Goal: Task Accomplishment & Management: Use online tool/utility

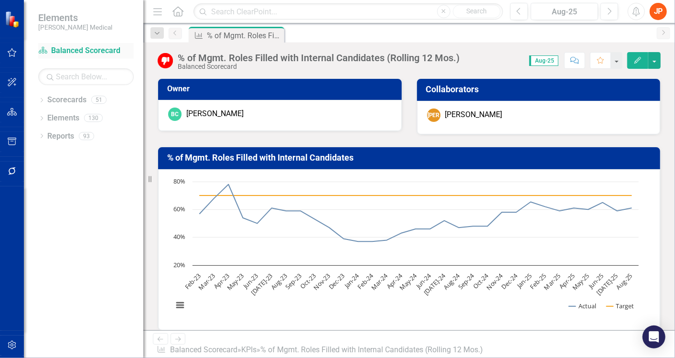
click at [99, 51] on link "Scorecard Balanced Scorecard" at bounding box center [86, 50] width 96 height 11
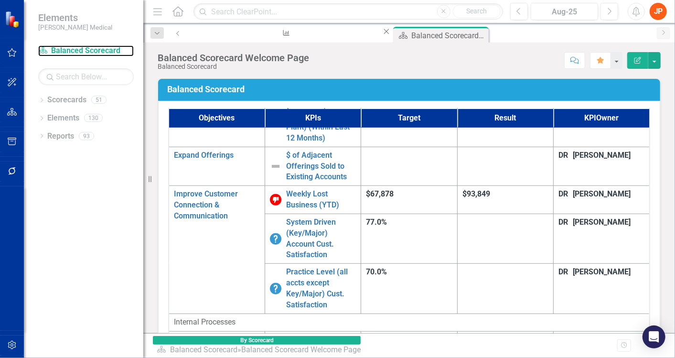
scroll to position [354, 0]
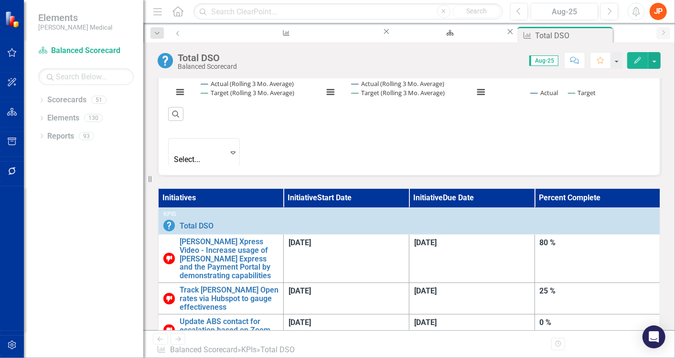
scroll to position [467, 0]
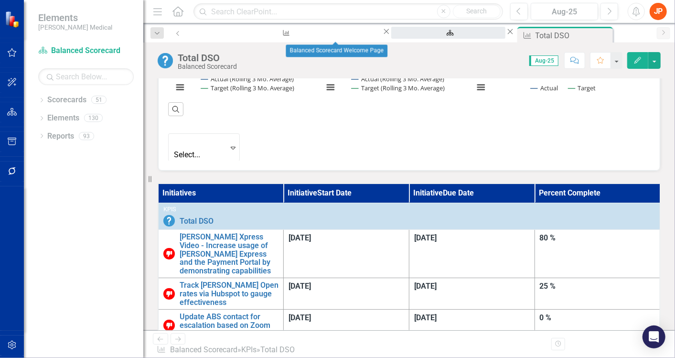
click at [400, 36] on div "Balanced Scorecard Welcome Page" at bounding box center [448, 42] width 97 height 12
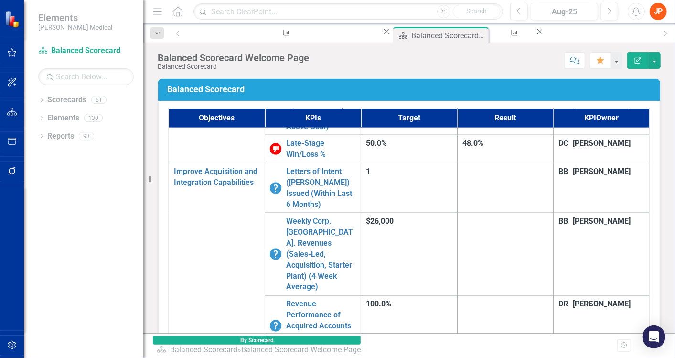
scroll to position [778, 0]
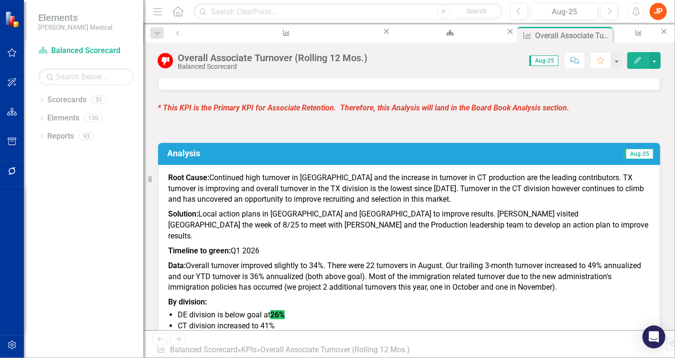
scroll to position [527, 0]
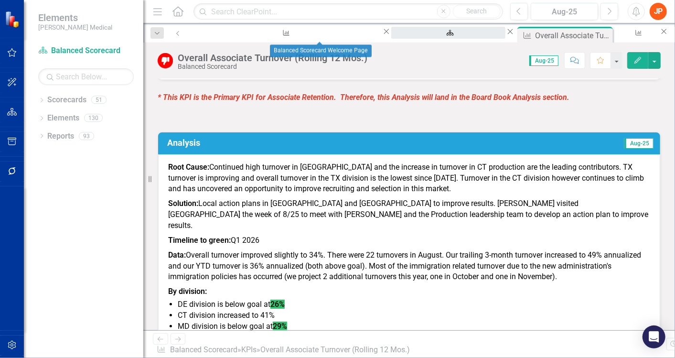
click at [400, 36] on div "Balanced Scorecard Welcome Page" at bounding box center [448, 42] width 97 height 12
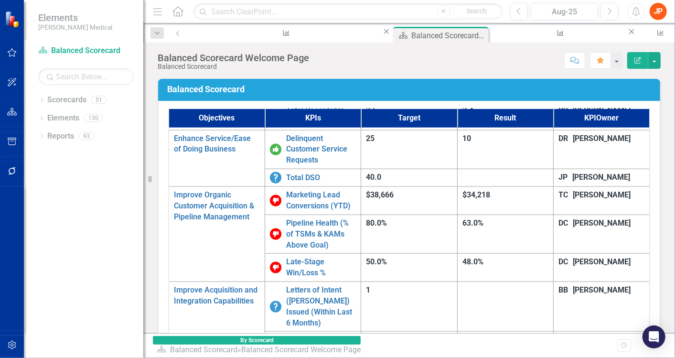
scroll to position [778, 0]
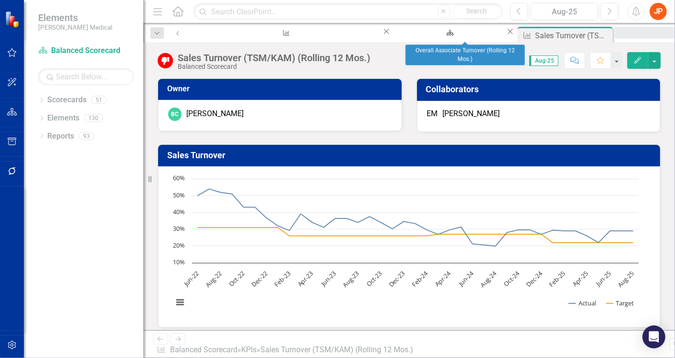
click at [623, 36] on div "Overall Associate Turnover (Rolling 12 Mos.)" at bounding box center [682, 42] width 119 height 12
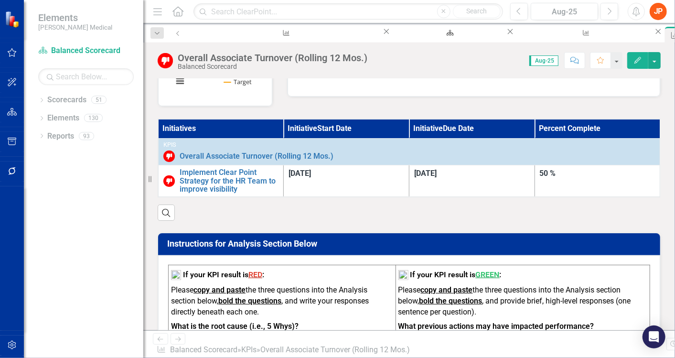
scroll to position [235, 0]
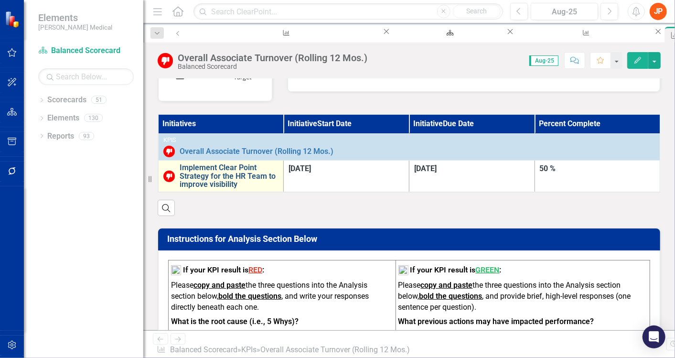
click at [224, 180] on link "Implement Clear Point Strategy for the HR Team to improve visibility" at bounding box center [229, 175] width 99 height 25
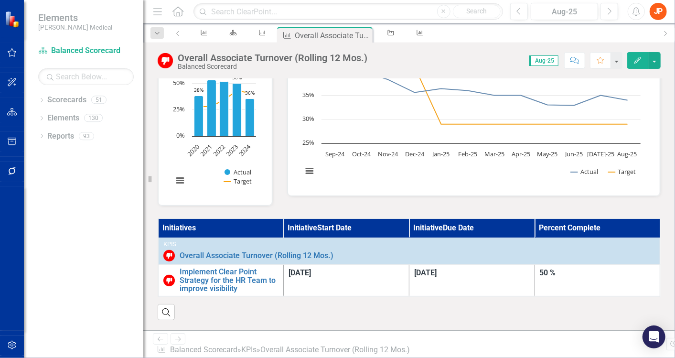
scroll to position [127, 0]
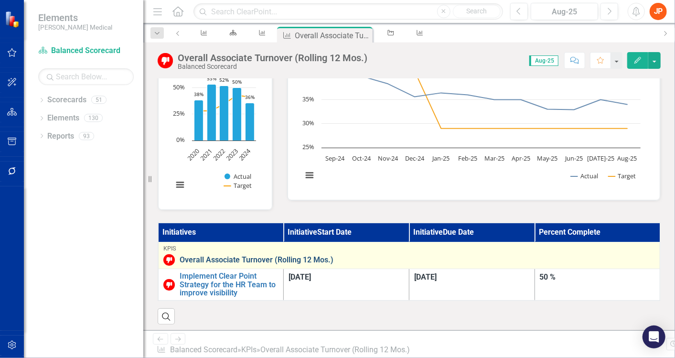
click at [220, 264] on link "Overall Associate Turnover (Rolling 12 Mos.)" at bounding box center [417, 260] width 475 height 9
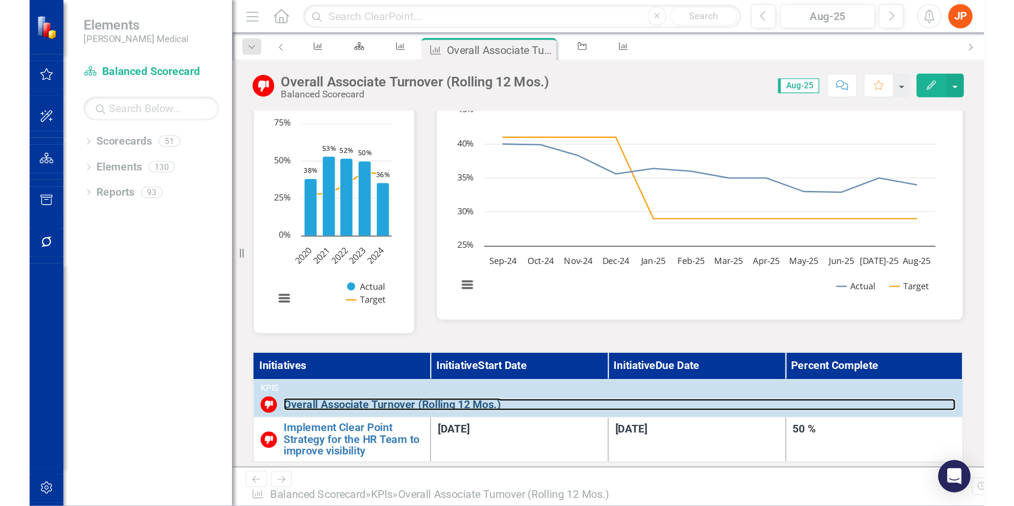
scroll to position [87, 0]
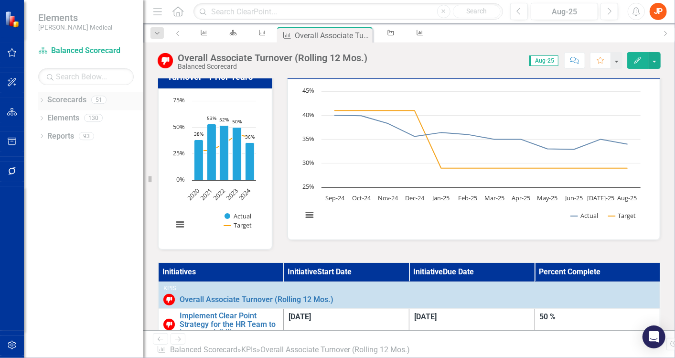
click at [70, 101] on link "Scorecards" at bounding box center [66, 100] width 39 height 11
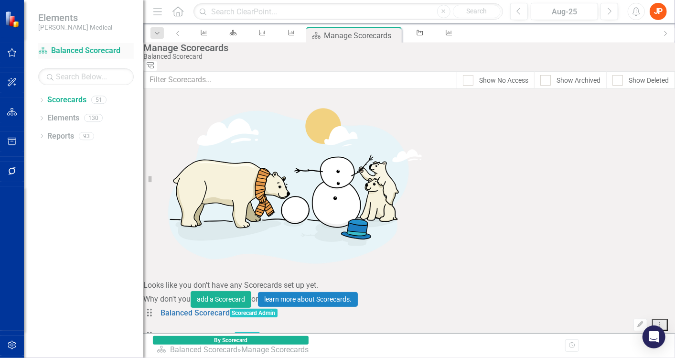
click at [111, 51] on link "Scorecard Balanced Scorecard" at bounding box center [86, 50] width 96 height 11
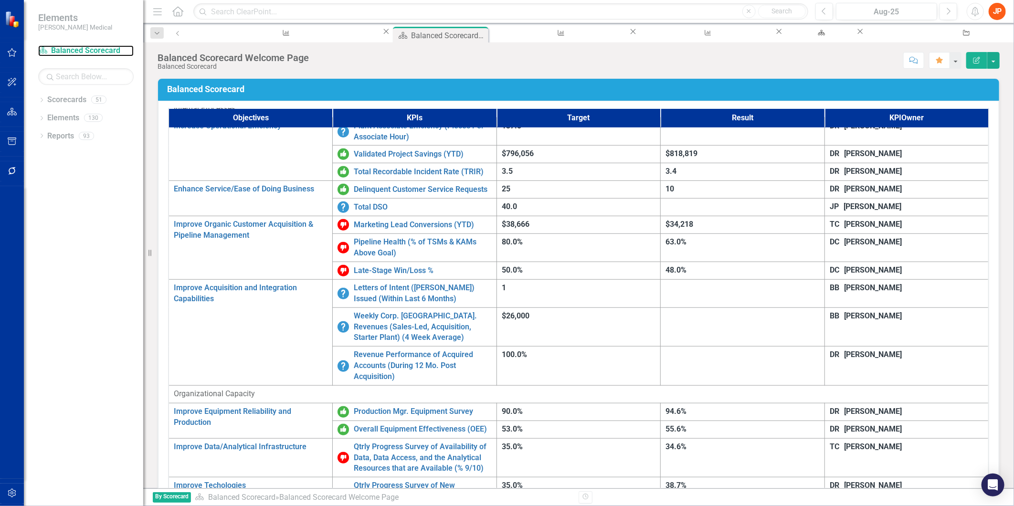
scroll to position [381, 0]
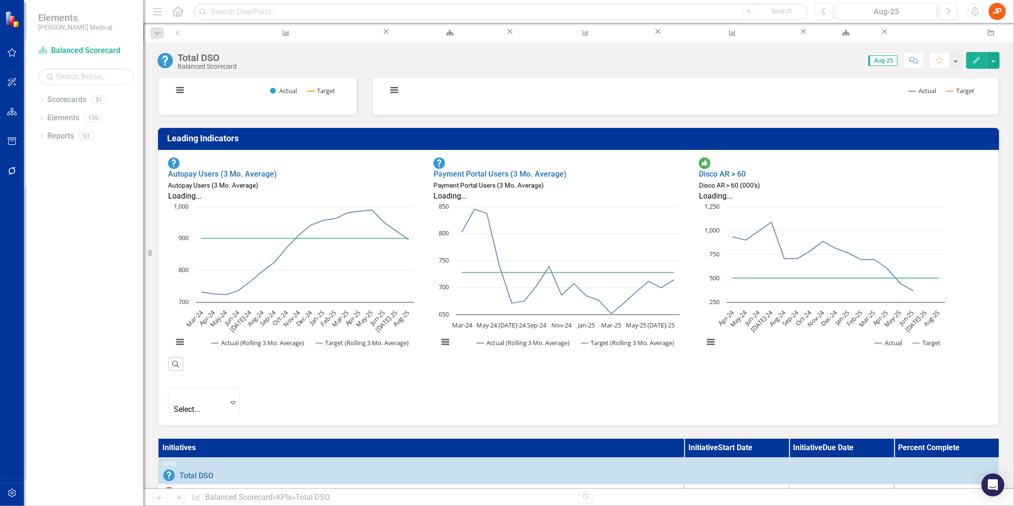
scroll to position [265, 0]
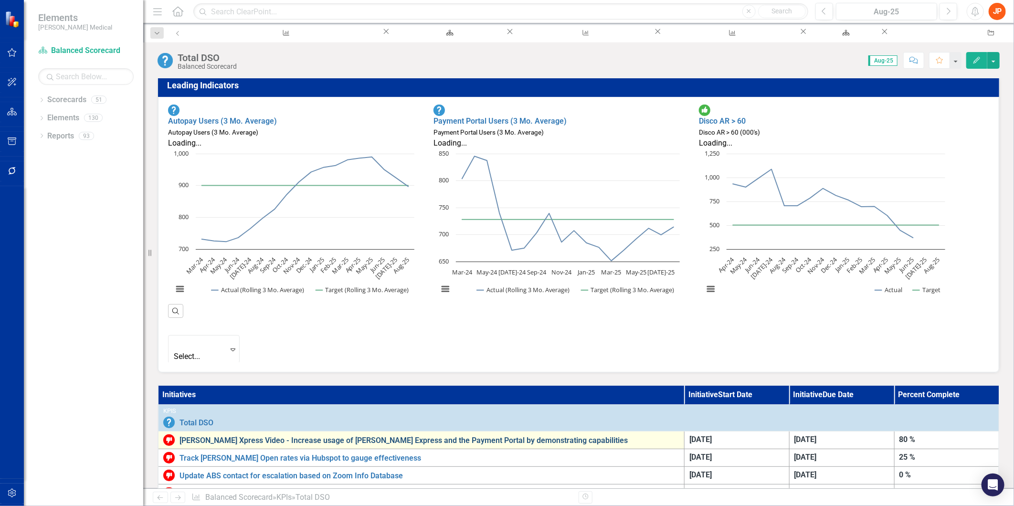
click at [397, 437] on link "[PERSON_NAME] Xpress Video - Increase usage of [PERSON_NAME] Express and the Pa…" at bounding box center [430, 441] width 500 height 9
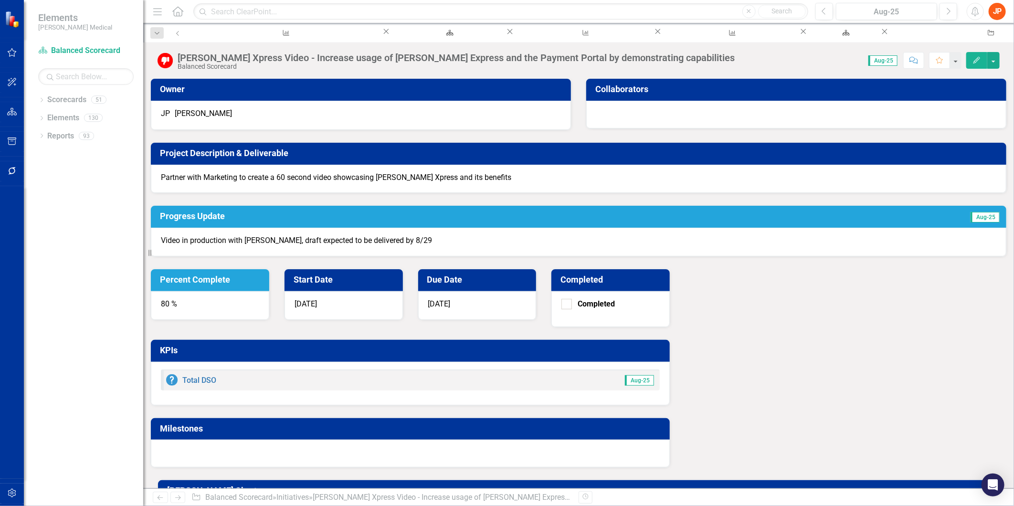
click at [423, 242] on p "Video in production with [PERSON_NAME], draft expected to be delivered by 8/29" at bounding box center [579, 240] width 836 height 11
click at [977, 58] on icon "Edit" at bounding box center [977, 60] width 9 height 7
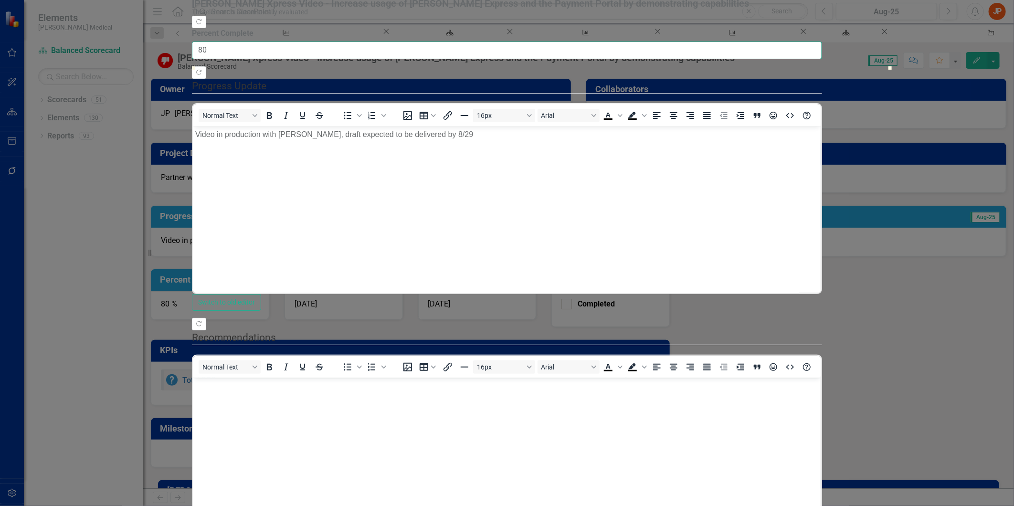
drag, startPoint x: 309, startPoint y: 75, endPoint x: 298, endPoint y: 76, distance: 10.2
click at [298, 59] on input "80" at bounding box center [507, 51] width 630 height 18
type input "100"
drag, startPoint x: 857, startPoint y: 106, endPoint x: 1004, endPoint y: 107, distance: 147.6
click at [822, 107] on div ""Update" fields in ClearPoint are the fields that change from reporting period …" at bounding box center [507, 268] width 630 height 588
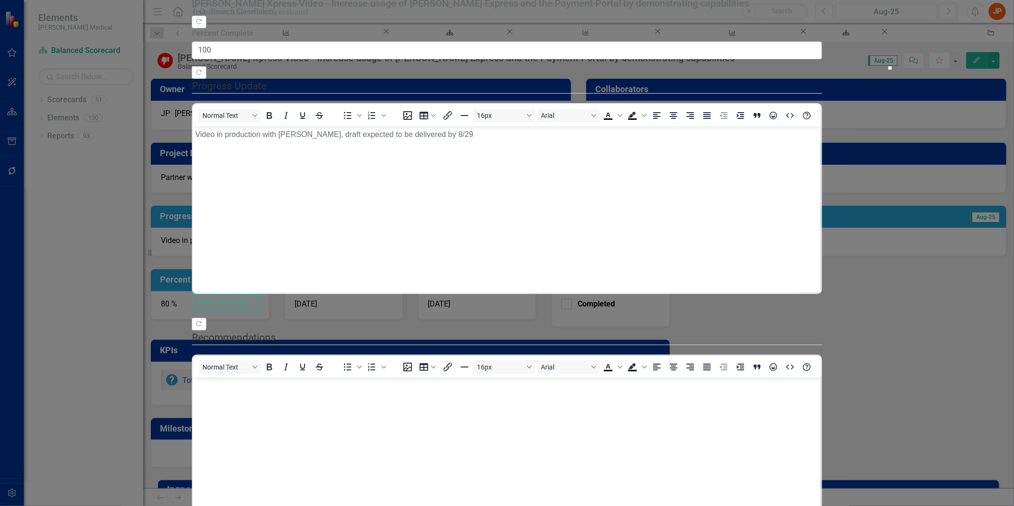
click at [467, 141] on body "Video in production with [PERSON_NAME], draft expected to be delivered by 8/29" at bounding box center [507, 198] width 628 height 143
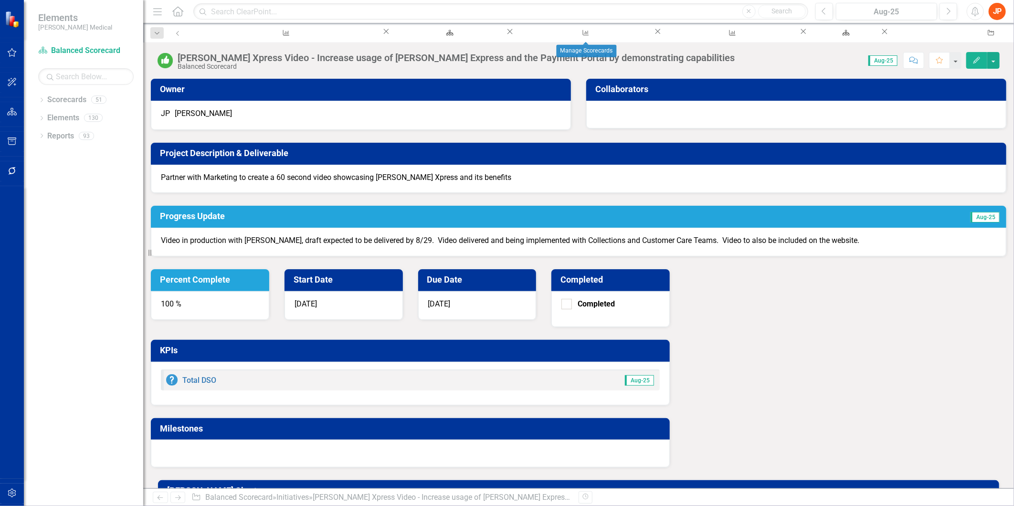
click at [883, 34] on icon at bounding box center [885, 31] width 5 height 5
click at [655, 34] on icon at bounding box center [657, 31] width 5 height 5
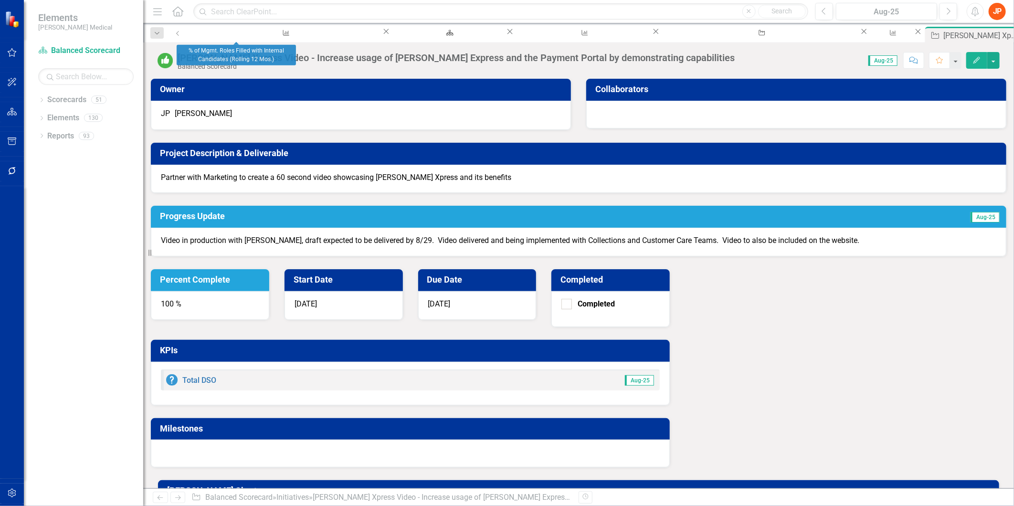
click at [382, 34] on icon "Close" at bounding box center [387, 32] width 10 height 8
